Goal: Check status: Check status

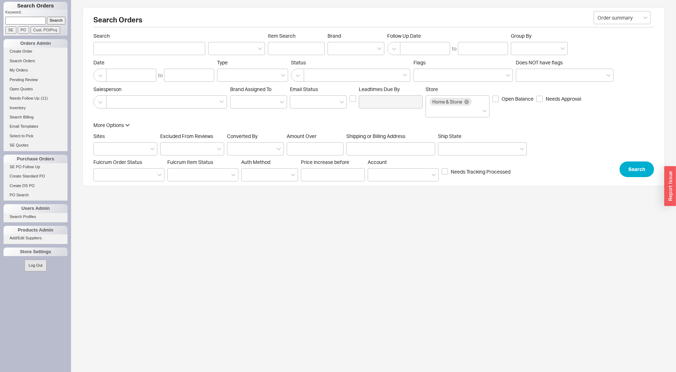
paste input "925922"
type input "925922"
click at [50, 28] on input "Cust. PO/Proj" at bounding box center [45, 29] width 29 height 7
type input "925922"
type input "Customer PO/Proj Name"
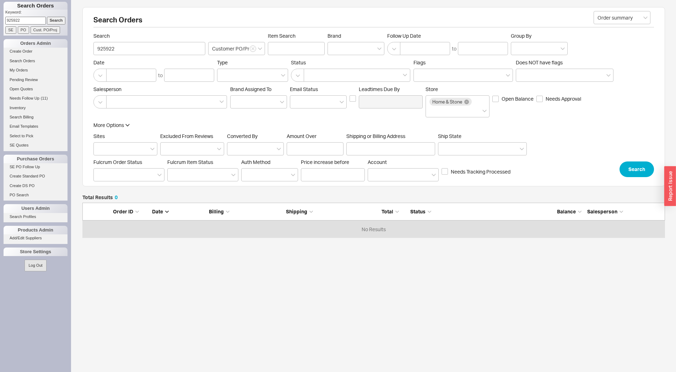
scroll to position [29, 576]
click at [53, 22] on input "Search" at bounding box center [56, 20] width 19 height 7
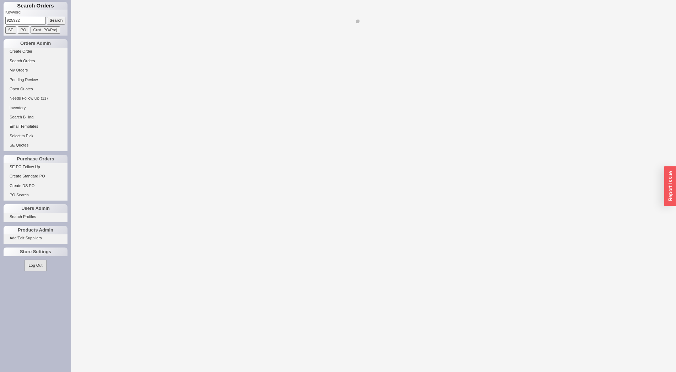
select select "LOW"
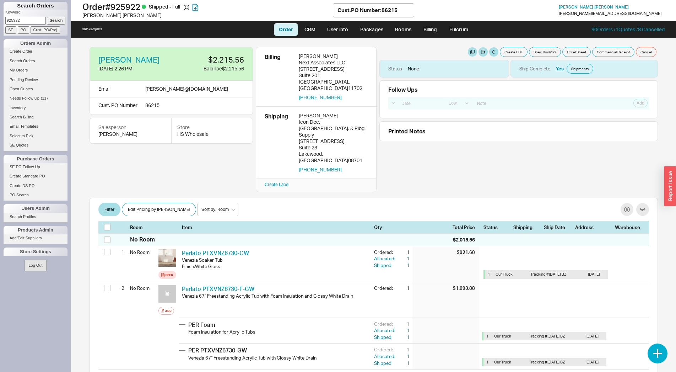
click at [12, 21] on input "925922" at bounding box center [25, 20] width 40 height 7
paste input "86510"
type input "86510"
click at [51, 32] on input "Cust. PO/Proj" at bounding box center [45, 29] width 29 height 7
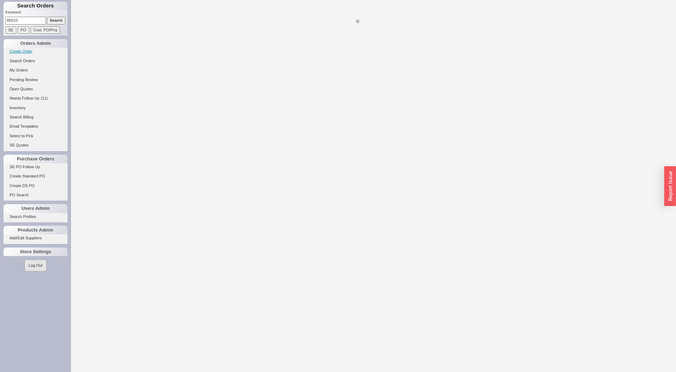
select select "LOW"
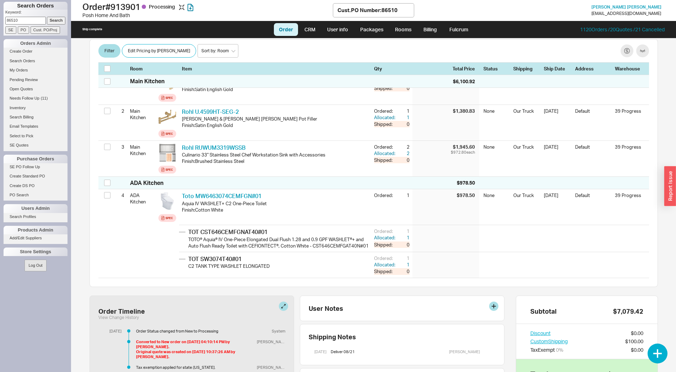
scroll to position [238, 0]
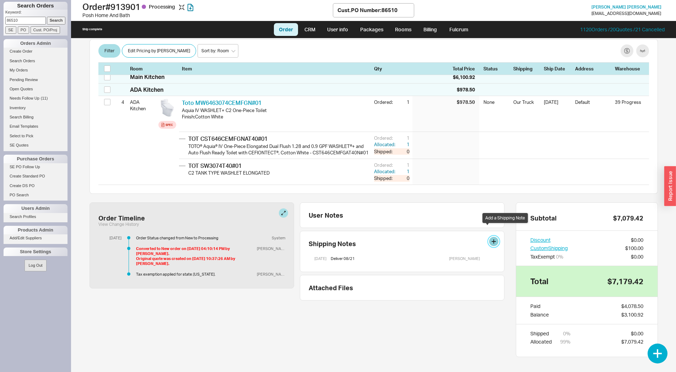
click at [489, 237] on button at bounding box center [493, 241] width 9 height 9
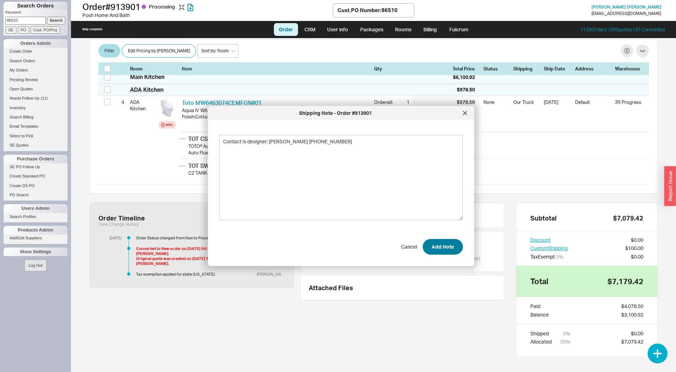
type textarea "Contact is designer: [PERSON_NAME] [PHONE_NUMBER]"
click at [437, 248] on button "Add Note" at bounding box center [443, 247] width 40 height 16
